Goal: Navigation & Orientation: Go to known website

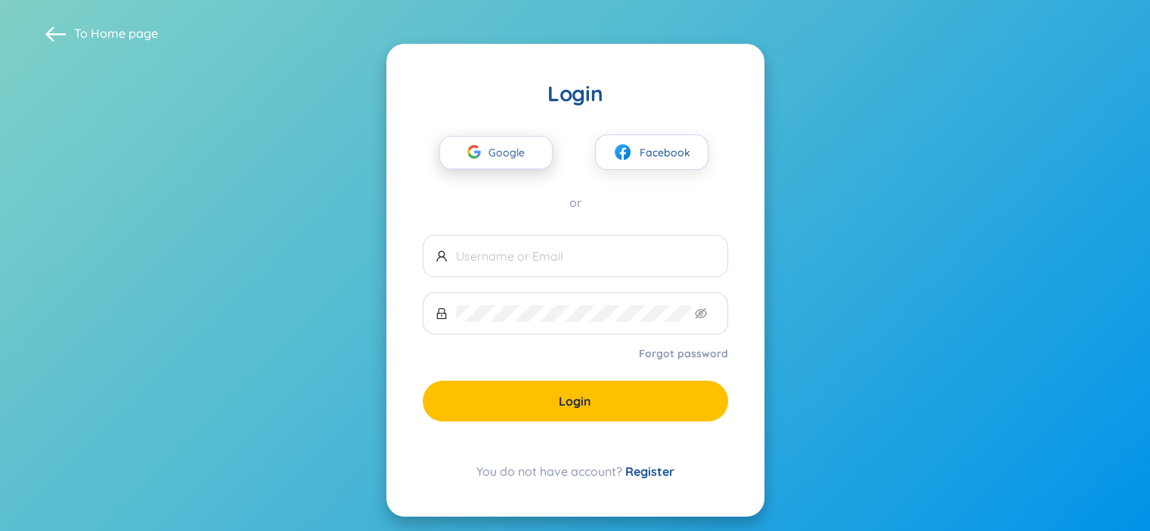
click at [506, 155] on span "Google" at bounding box center [510, 153] width 44 height 32
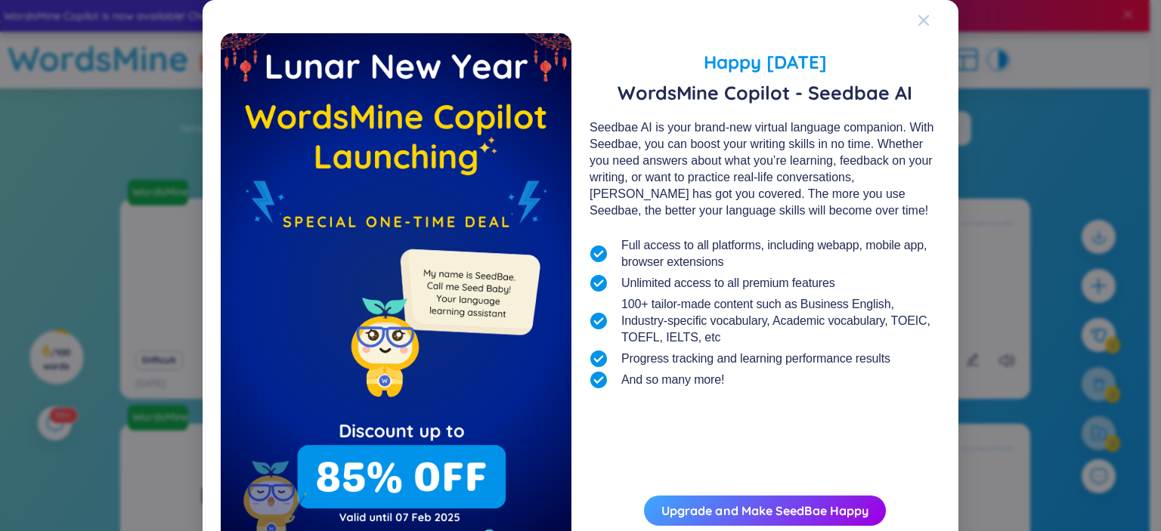
click at [918, 11] on div "Close" at bounding box center [924, 20] width 12 height 41
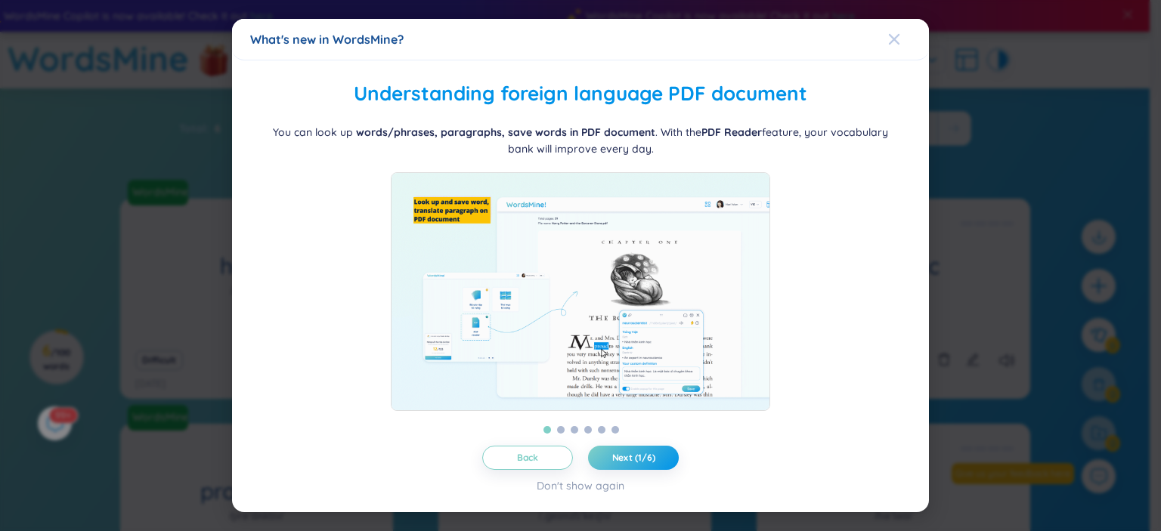
click at [901, 36] on span "Close" at bounding box center [908, 39] width 41 height 41
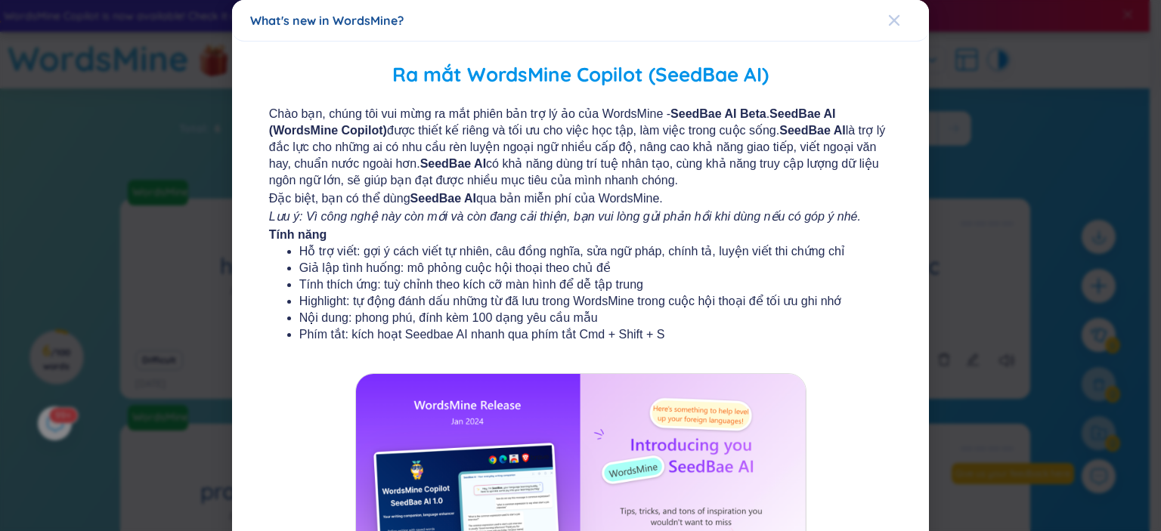
click at [888, 26] on icon "Close" at bounding box center [894, 20] width 12 height 12
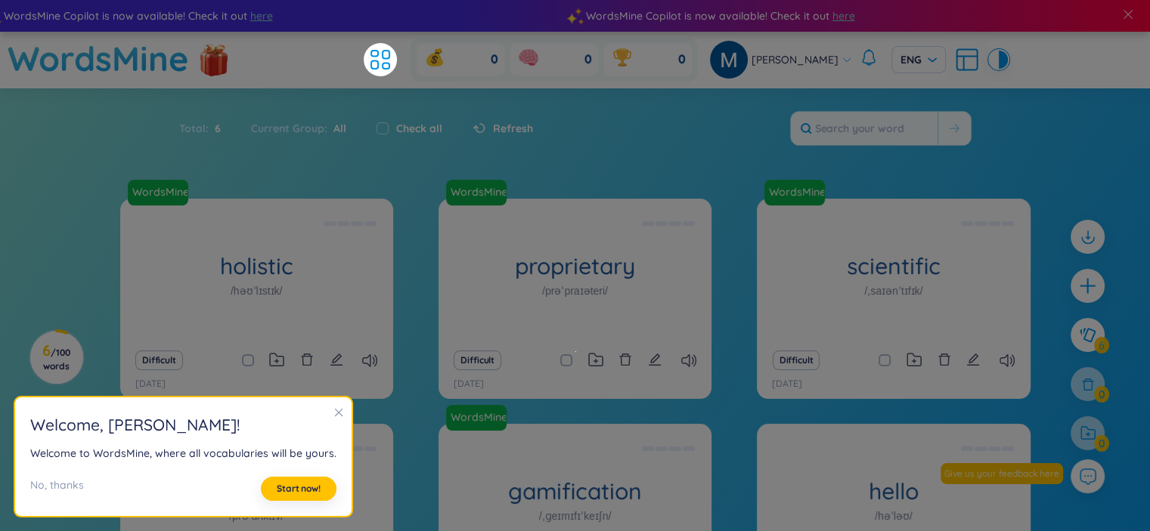
click at [333, 415] on icon "close" at bounding box center [338, 412] width 11 height 11
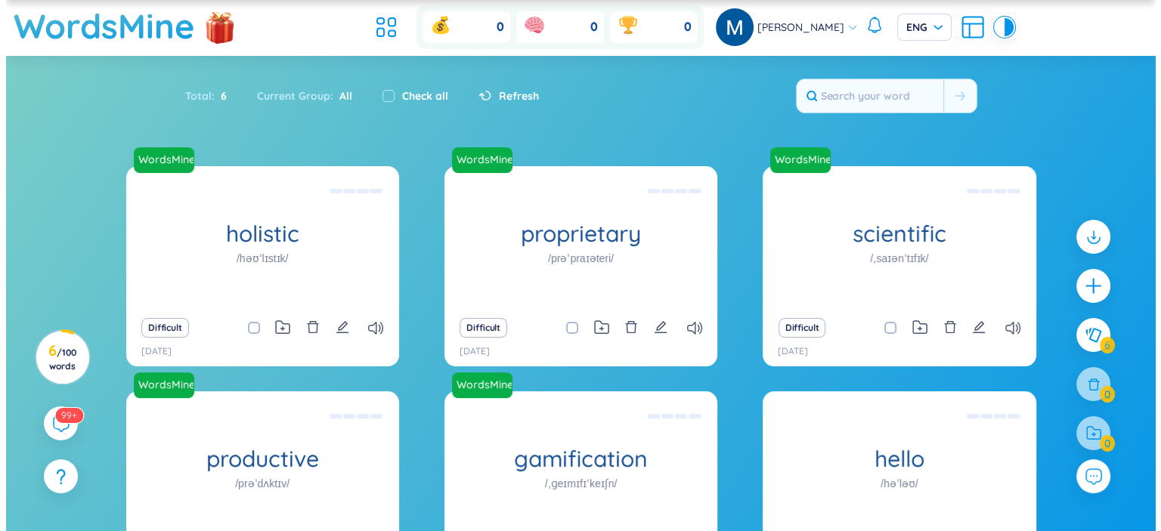
scroll to position [31, 0]
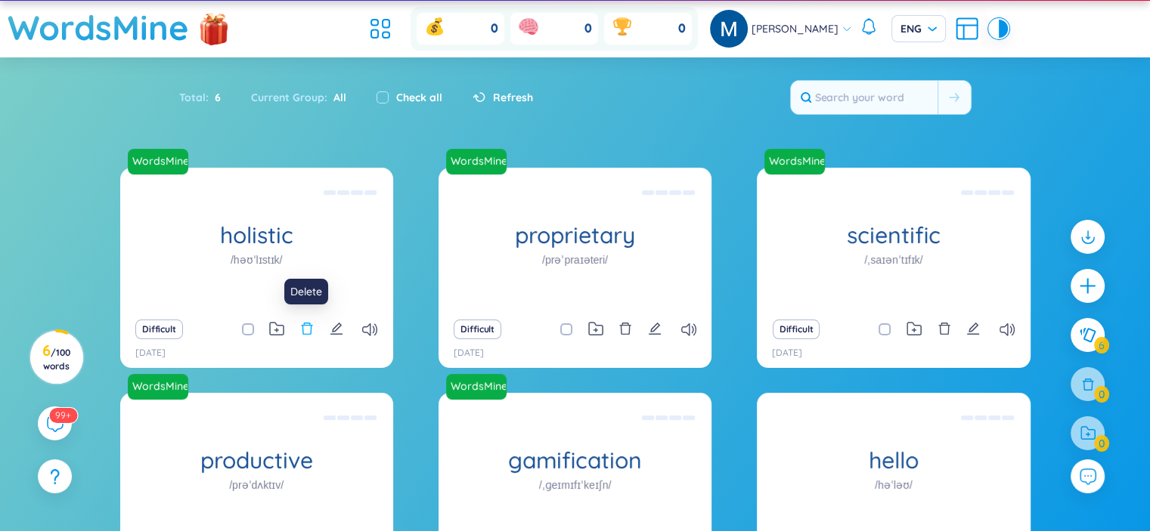
click at [310, 327] on icon "delete" at bounding box center [307, 329] width 14 height 14
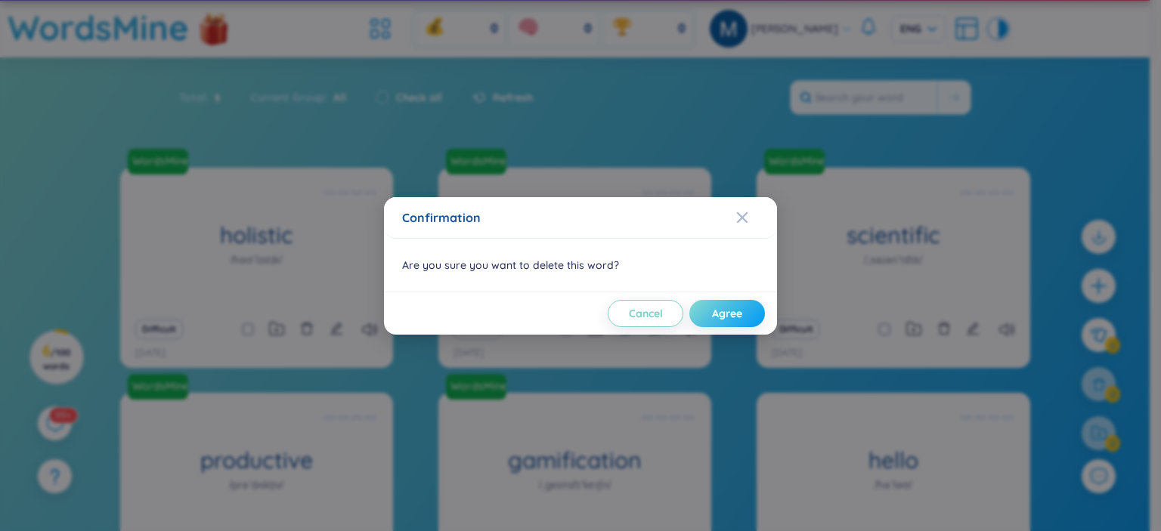
click at [717, 308] on span "Agree" at bounding box center [727, 313] width 30 height 15
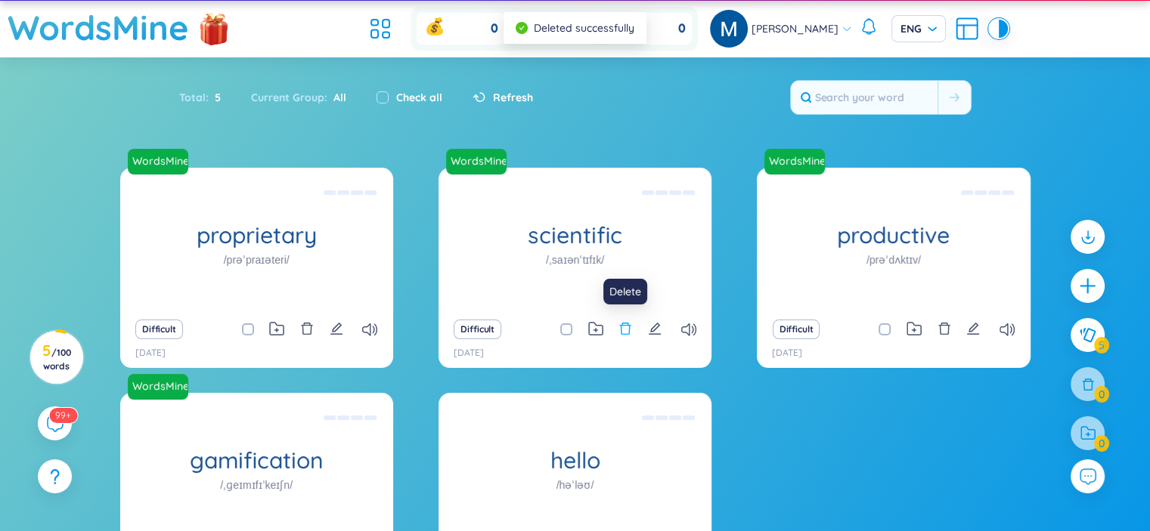
click at [632, 325] on div "Difficult" at bounding box center [575, 329] width 258 height 21
click at [620, 326] on icon "delete" at bounding box center [625, 329] width 11 height 12
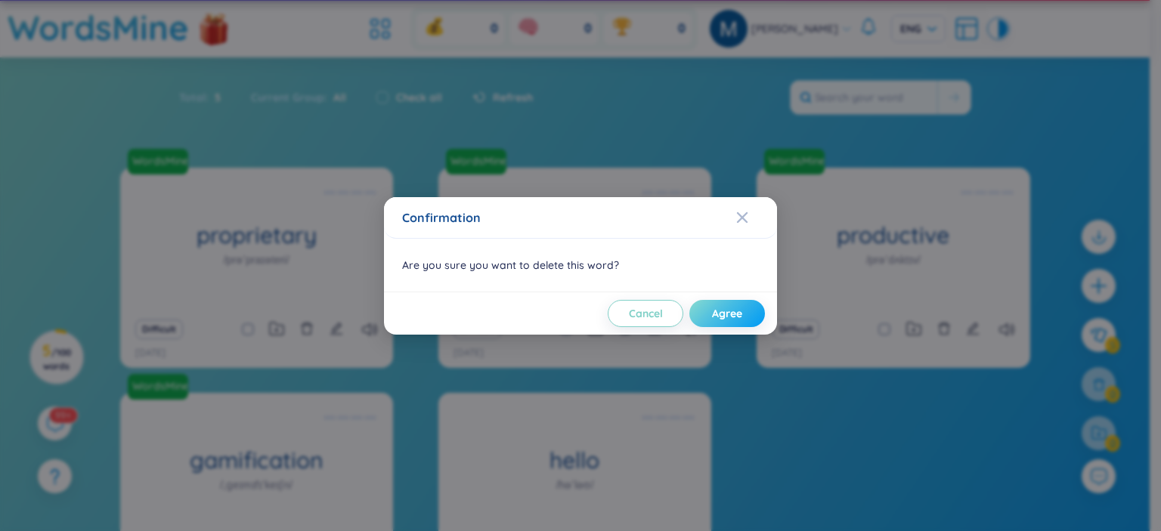
click at [714, 306] on span "Agree" at bounding box center [727, 313] width 30 height 15
click at [302, 329] on div "Confirmation Are you sure you want to delete this word? Cancel Agree" at bounding box center [580, 265] width 1161 height 531
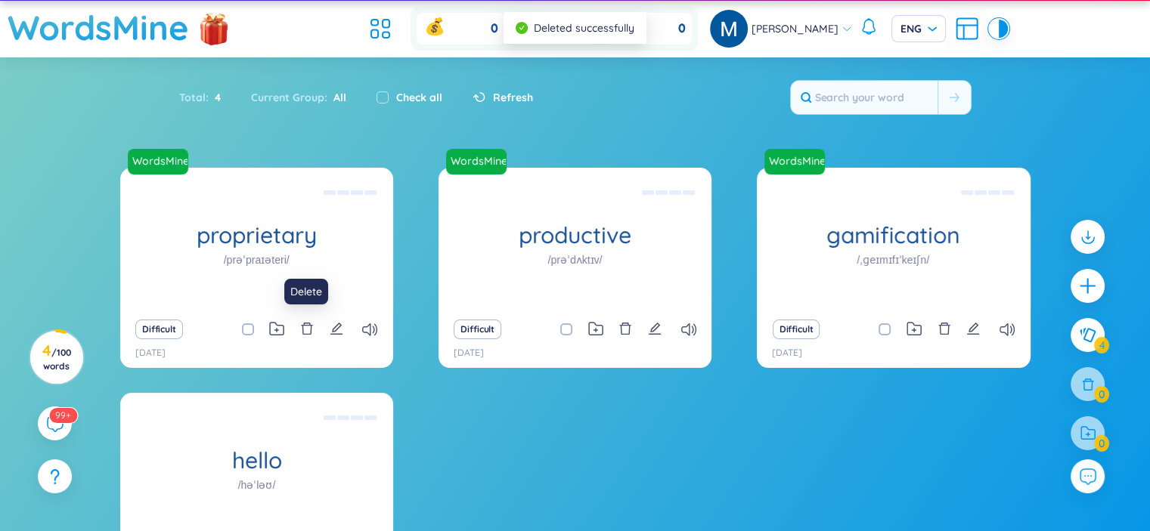
click at [302, 329] on icon "delete" at bounding box center [306, 329] width 11 height 12
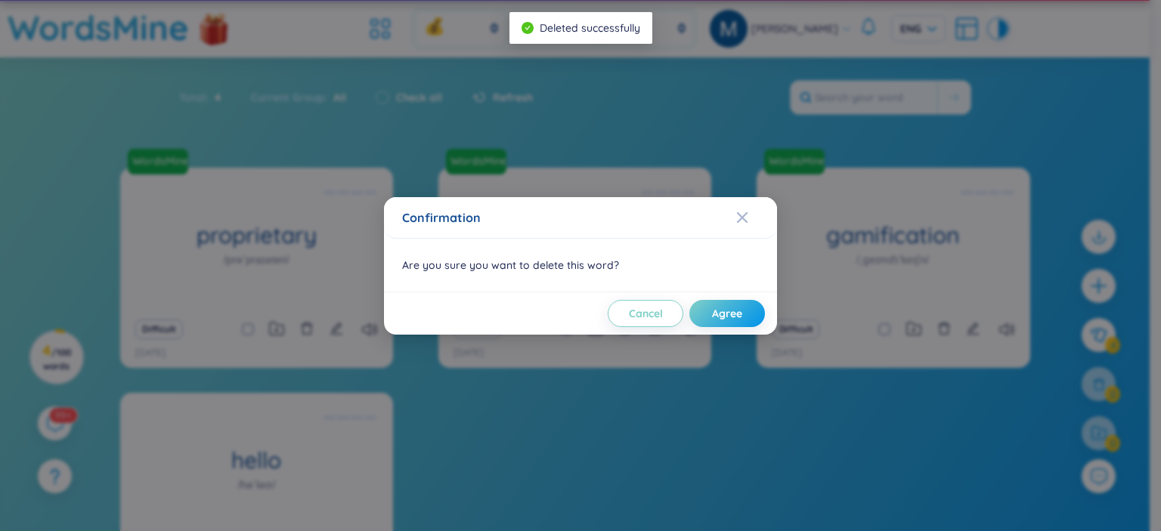
click at [771, 302] on div "Cancel Agree" at bounding box center [580, 313] width 393 height 43
click at [741, 308] on span "Agree" at bounding box center [727, 313] width 30 height 15
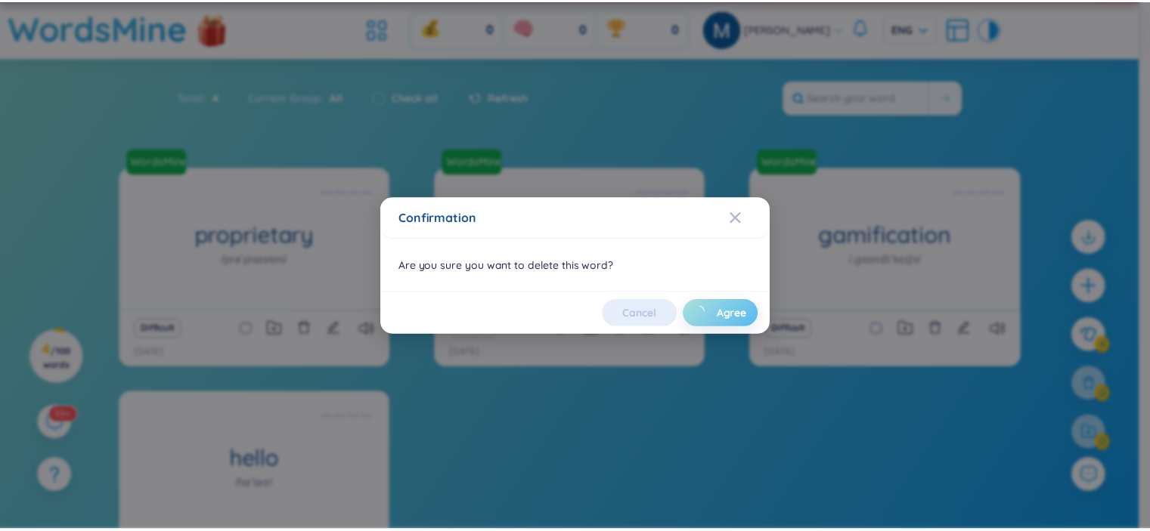
scroll to position [15, 0]
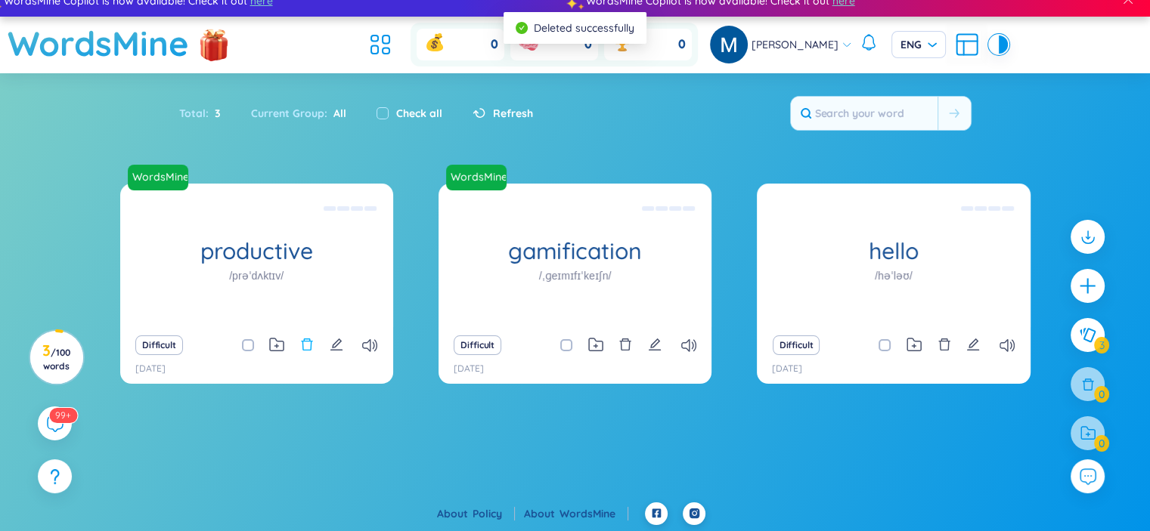
click at [307, 341] on icon "delete" at bounding box center [306, 345] width 11 height 12
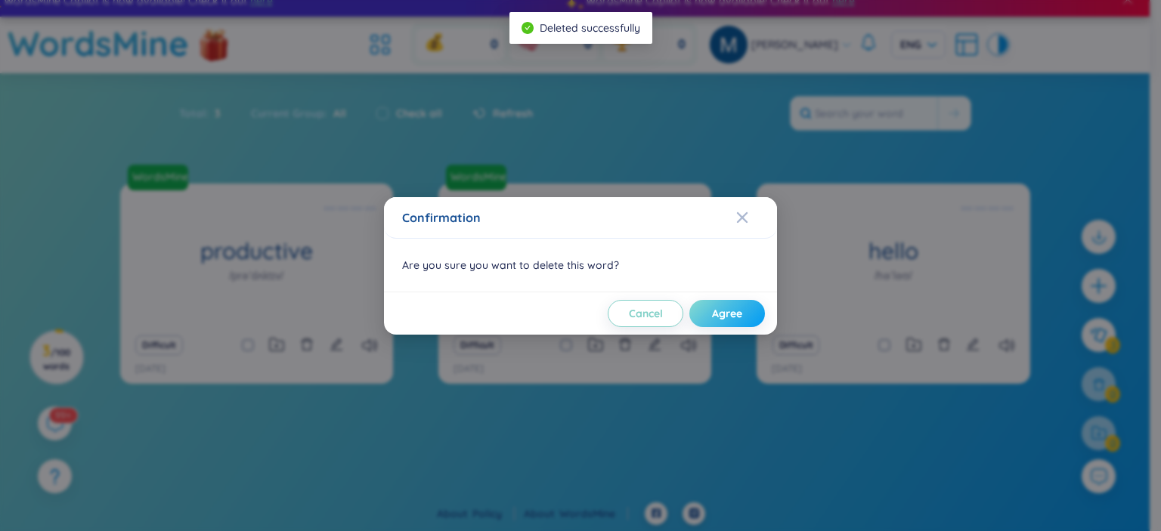
click at [733, 312] on span "Agree" at bounding box center [727, 313] width 30 height 15
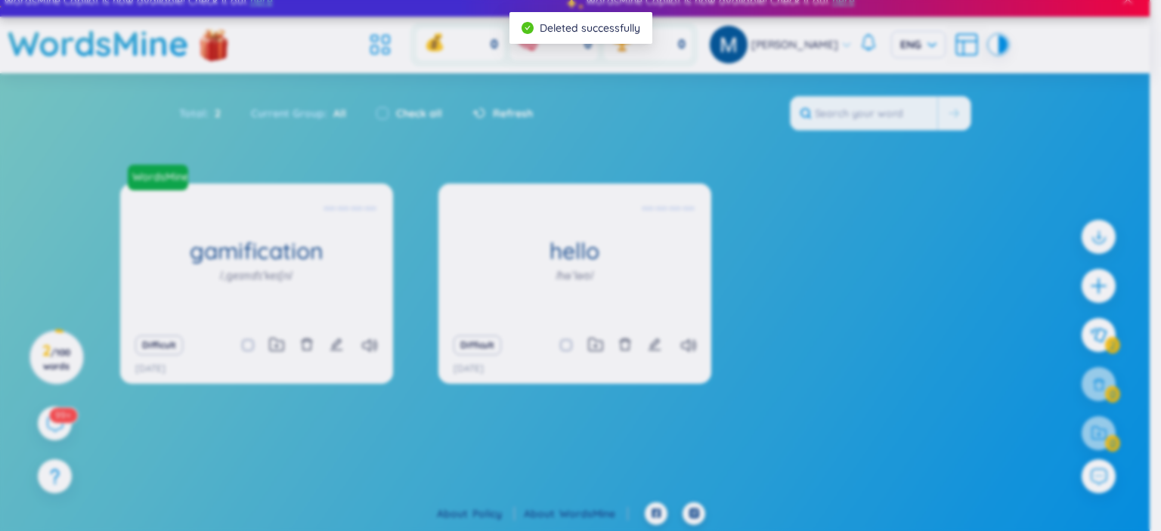
click at [632, 426] on body "WordsMine Copilot is now available! Check it out here WordsMine Copilot is now …" at bounding box center [575, 250] width 1150 height 531
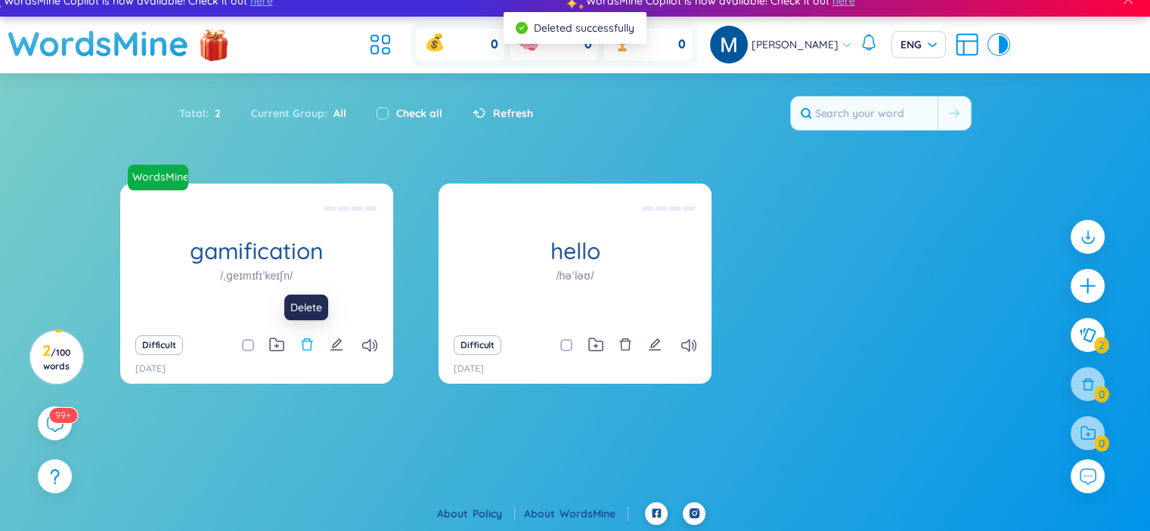
click at [305, 347] on icon "delete" at bounding box center [307, 345] width 14 height 14
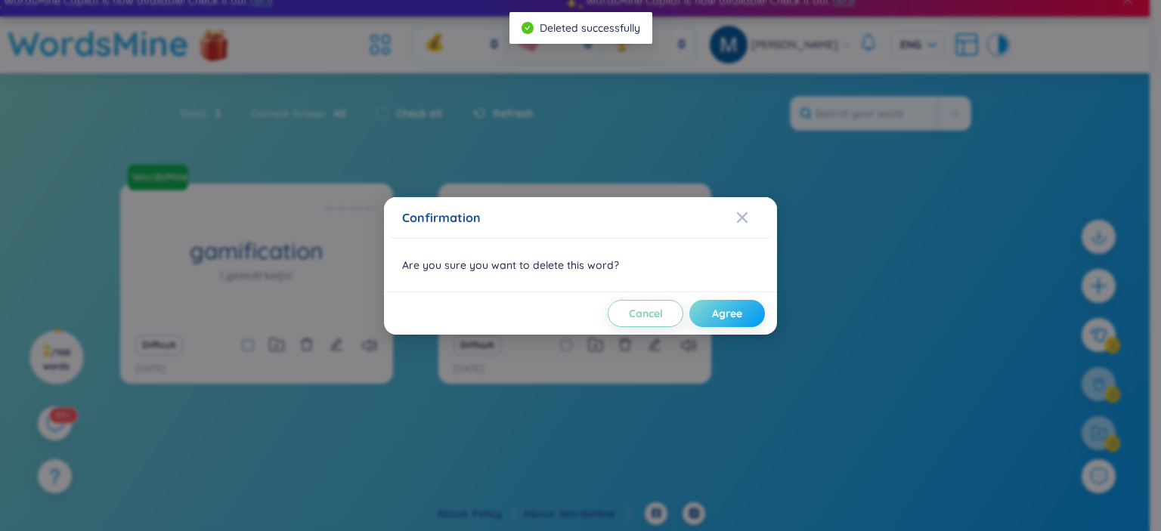
click at [744, 311] on button "Agree" at bounding box center [727, 313] width 76 height 27
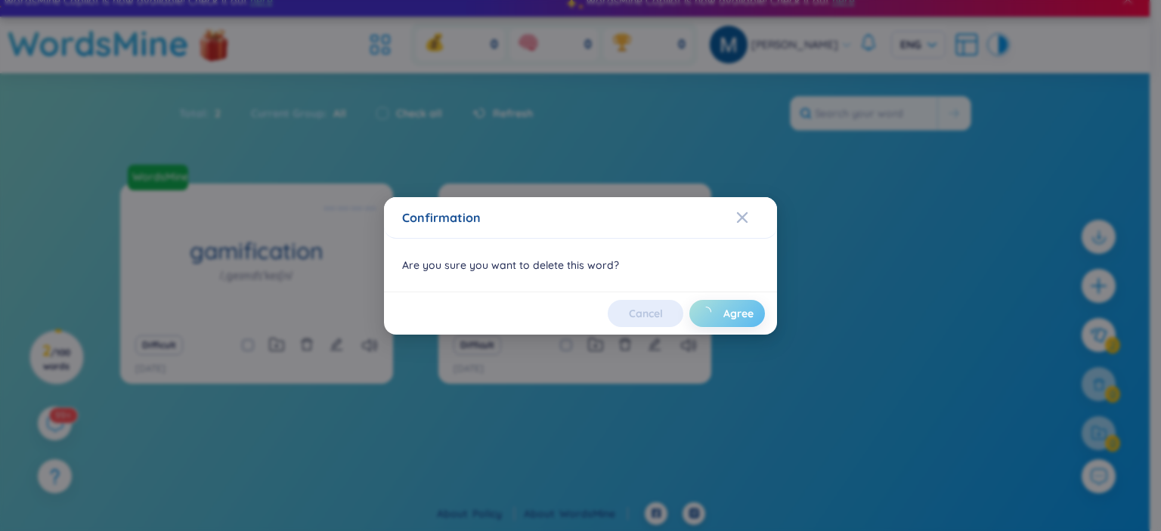
click at [561, 420] on div "Confirmation Are you sure you want to delete this word? Cancel Agree" at bounding box center [580, 265] width 1161 height 531
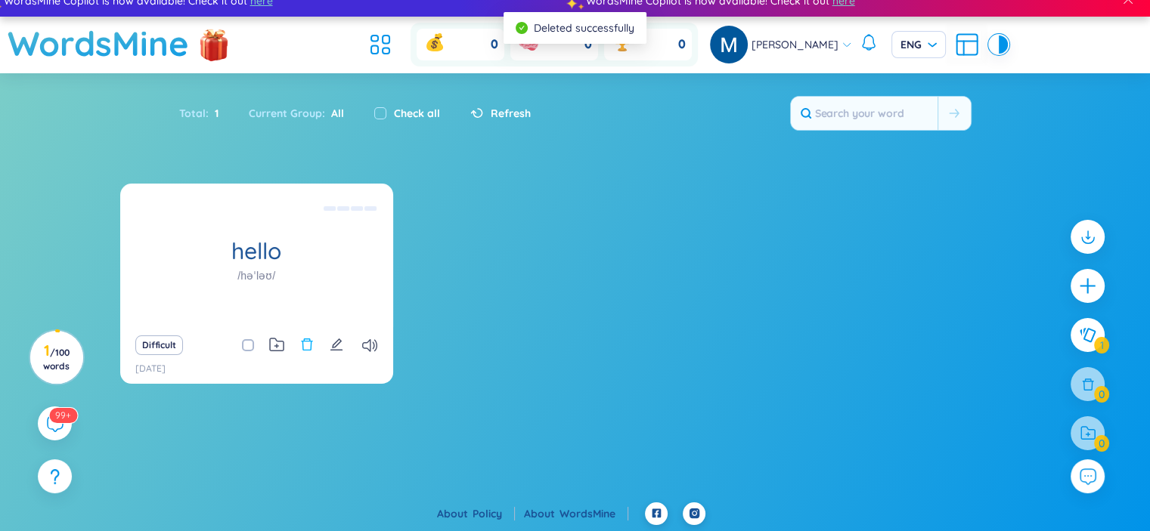
click at [307, 350] on icon "delete" at bounding box center [307, 345] width 14 height 14
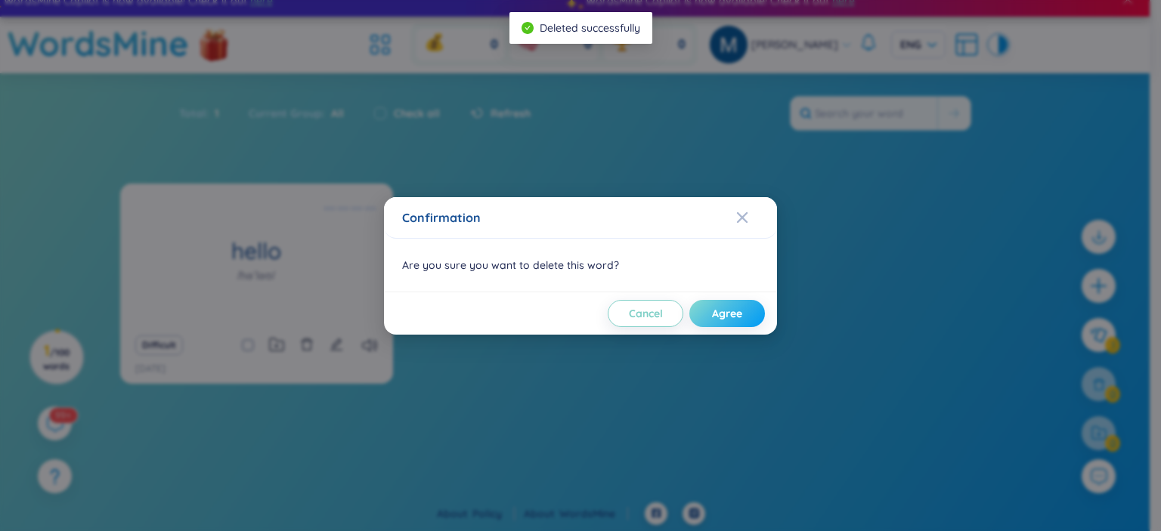
click at [750, 308] on button "Agree" at bounding box center [727, 313] width 76 height 27
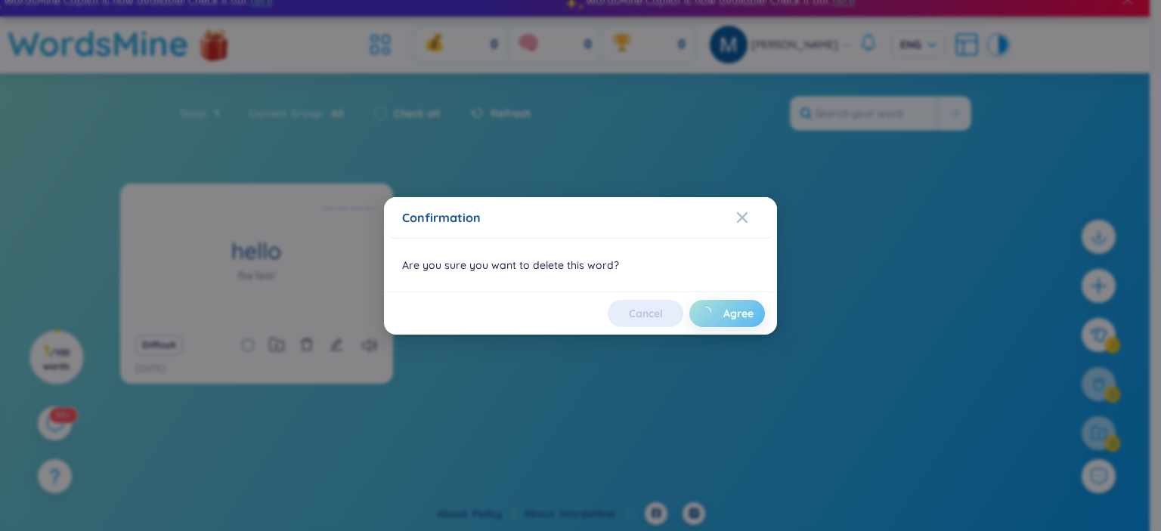
click at [866, 226] on div "Confirmation Are you sure you want to delete this word? Cancel Agree" at bounding box center [580, 265] width 1161 height 531
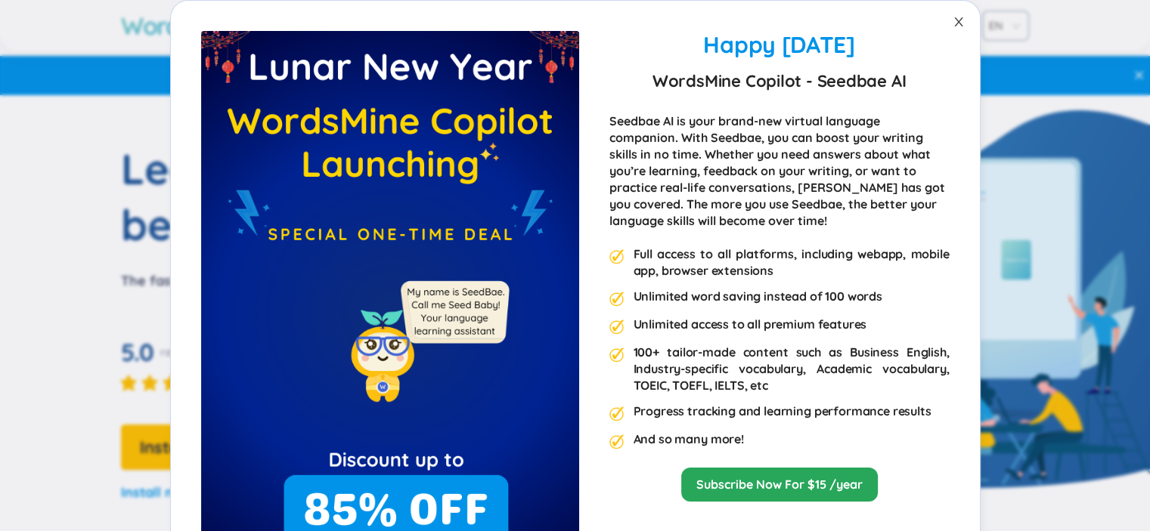
click at [954, 19] on icon "close" at bounding box center [958, 21] width 8 height 9
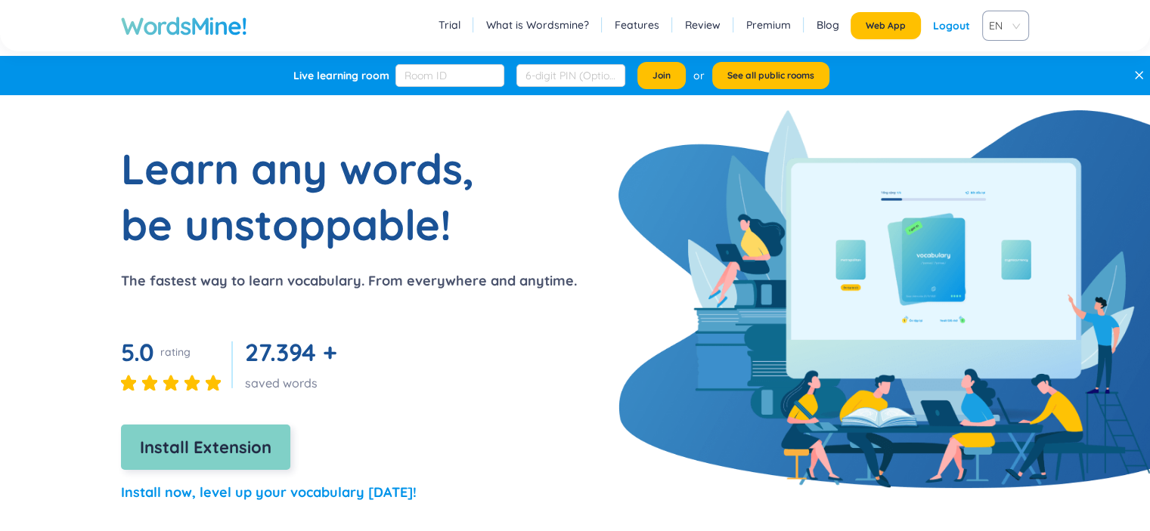
click at [246, 447] on span "Install Extension" at bounding box center [206, 448] width 132 height 26
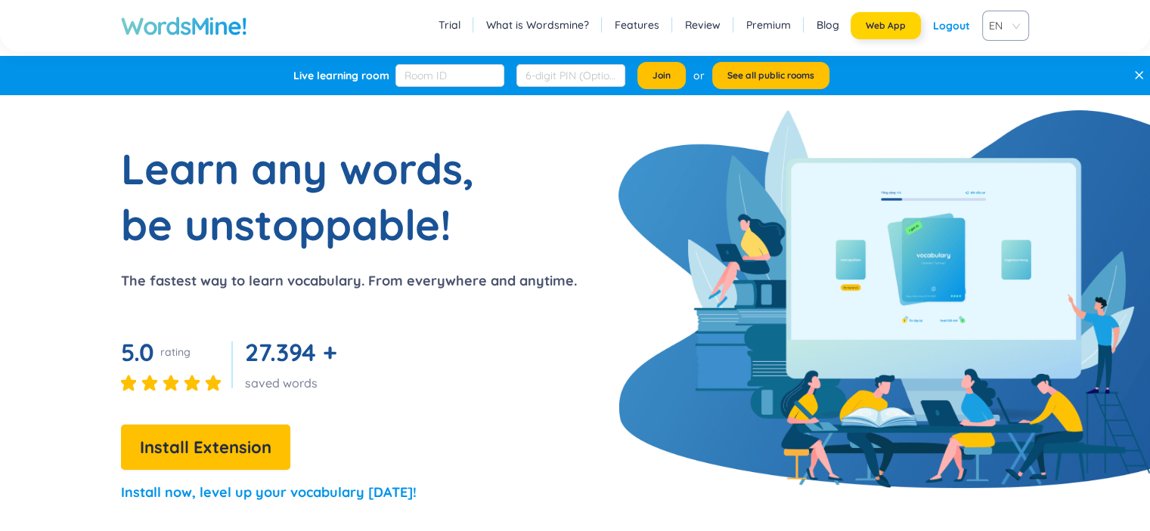
click at [872, 20] on span "Web App" at bounding box center [885, 26] width 40 height 12
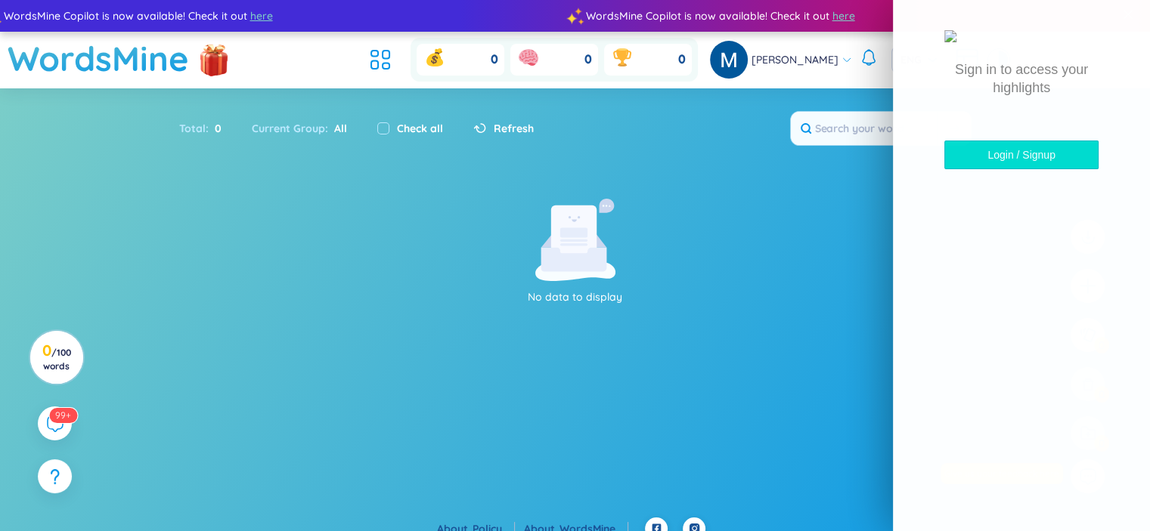
click at [994, 169] on button "Login / Signup" at bounding box center [1021, 155] width 154 height 29
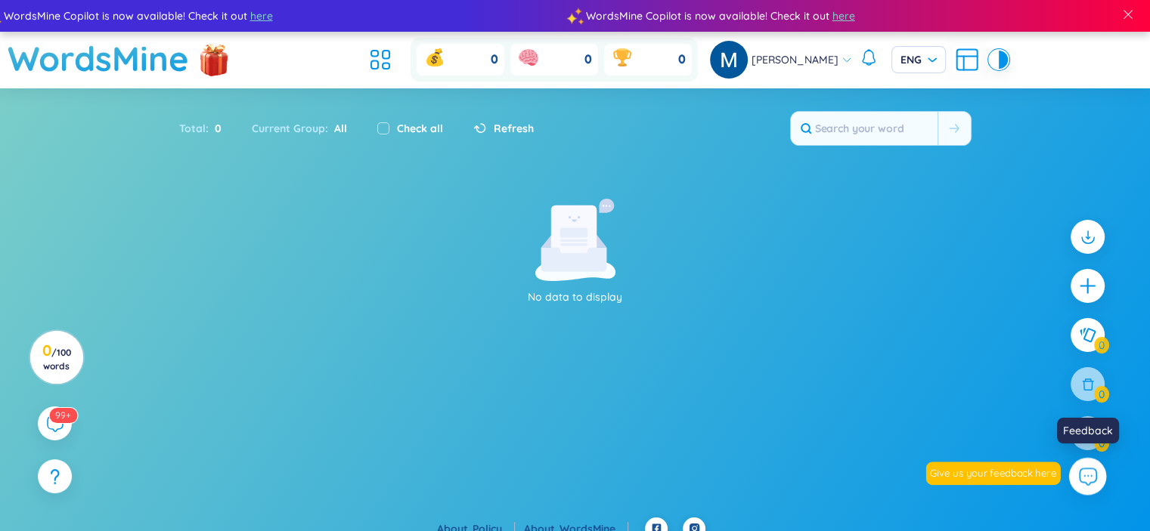
click at [1086, 473] on icon at bounding box center [1087, 476] width 20 height 20
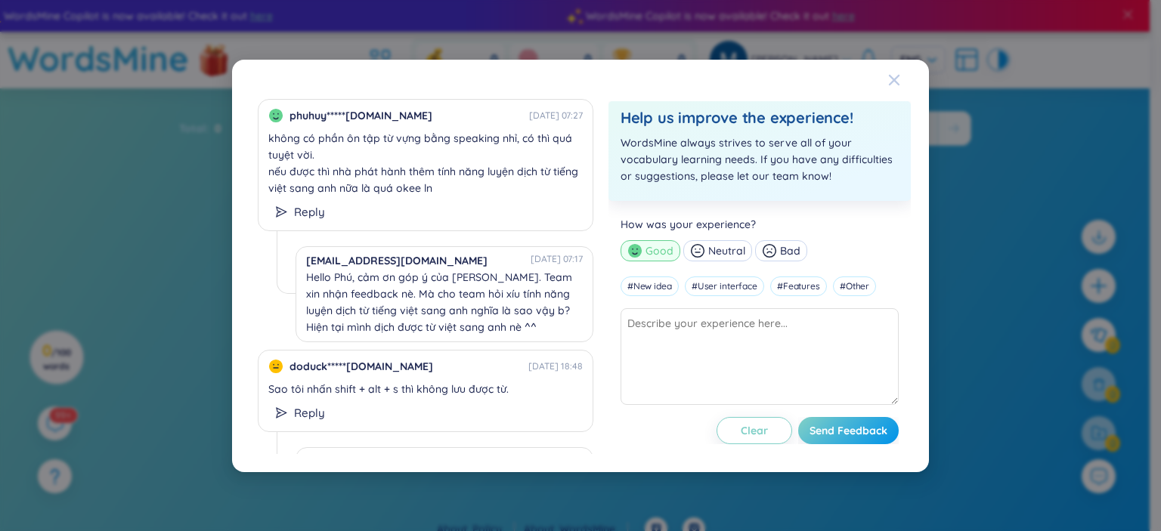
click at [896, 84] on icon "Close" at bounding box center [894, 80] width 12 height 12
